Goal: Navigation & Orientation: Find specific page/section

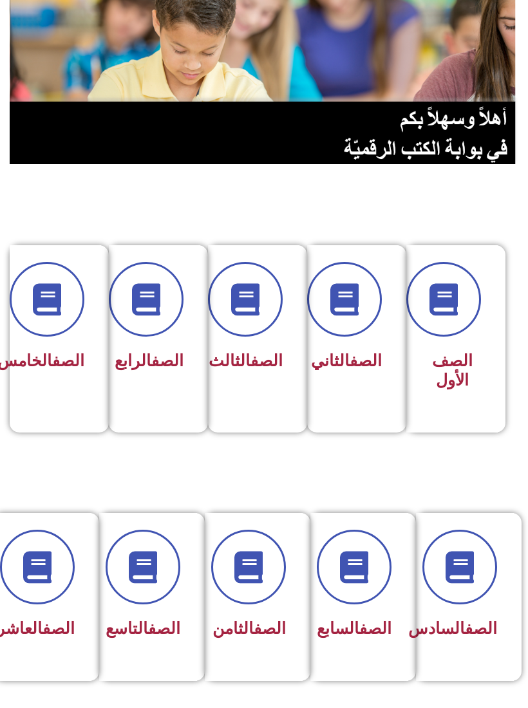
scroll to position [104, 0]
click at [156, 563] on icon at bounding box center [143, 567] width 32 height 32
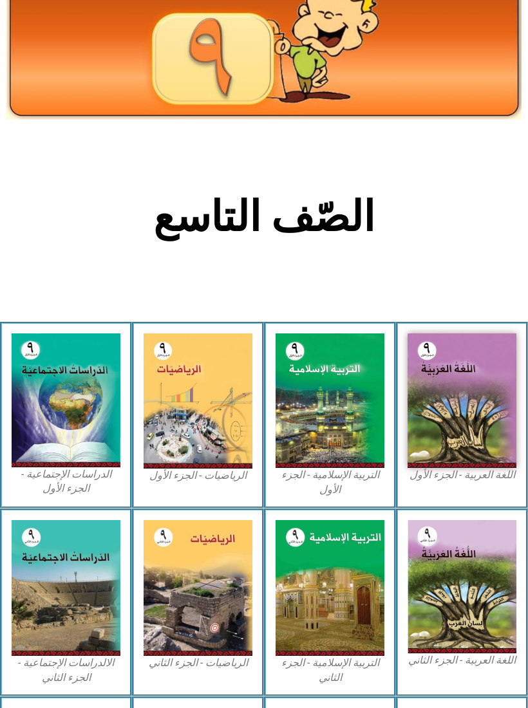
scroll to position [84, 0]
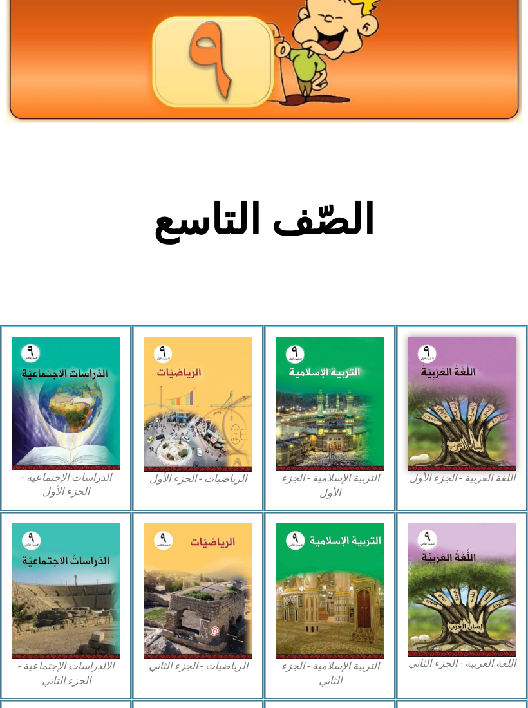
click at [447, 418] on img at bounding box center [461, 403] width 109 height 134
